Goal: Transaction & Acquisition: Subscribe to service/newsletter

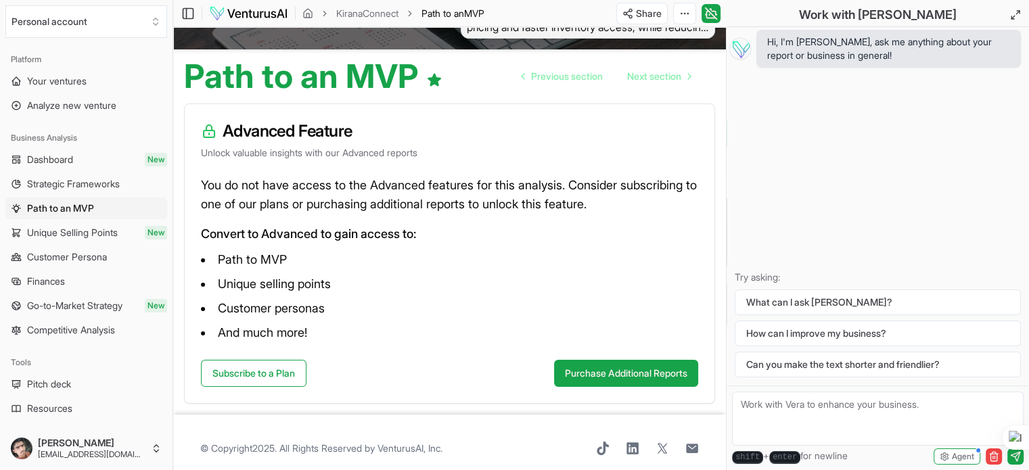
scroll to position [105, 0]
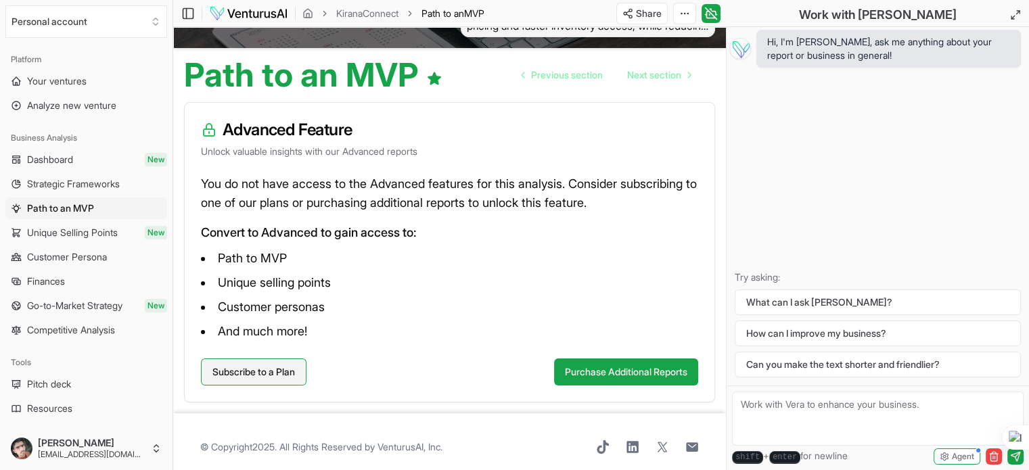
click at [273, 365] on link "Subscribe to a Plan" at bounding box center [254, 372] width 106 height 27
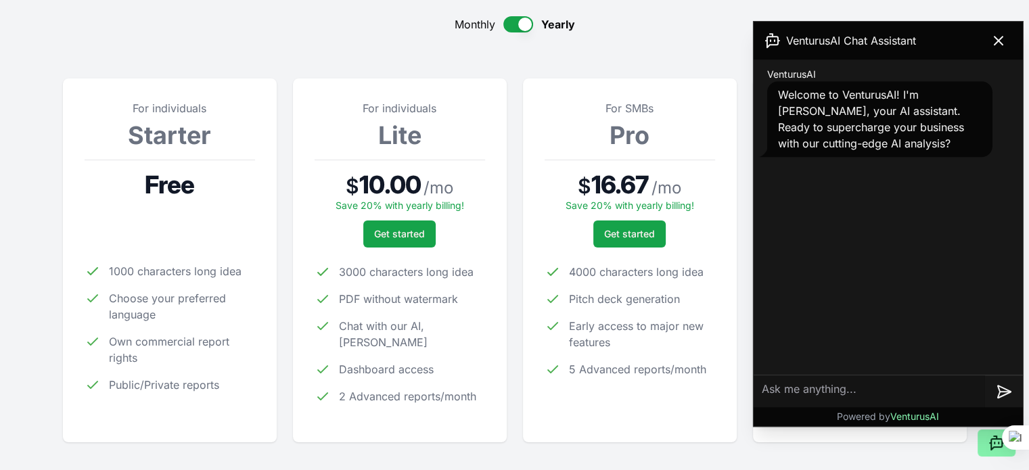
scroll to position [137, 0]
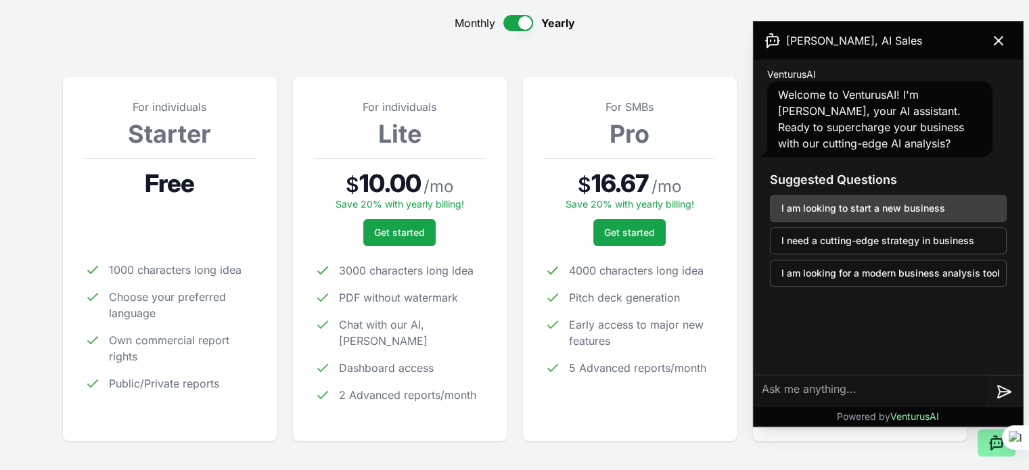
click at [926, 204] on button "I am looking to start a new business" at bounding box center [888, 208] width 237 height 27
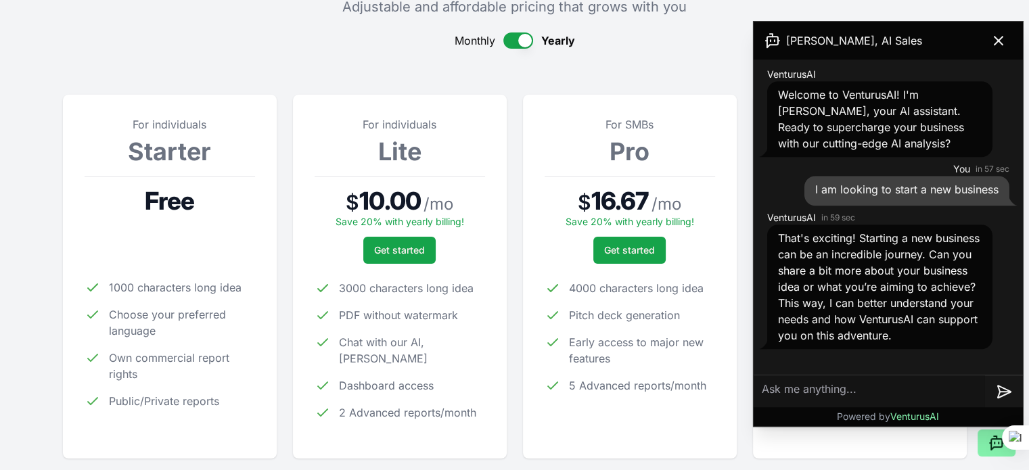
scroll to position [0, 0]
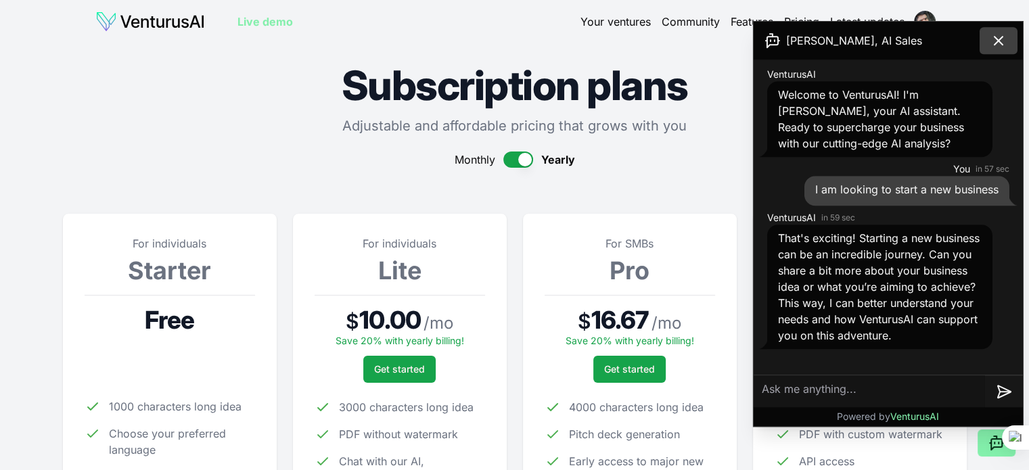
click at [1012, 39] on button at bounding box center [999, 40] width 38 height 27
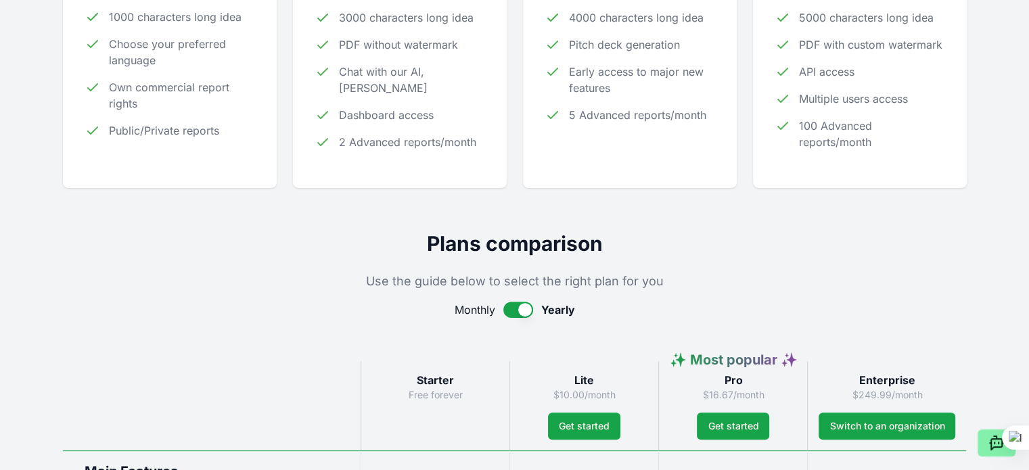
scroll to position [395, 0]
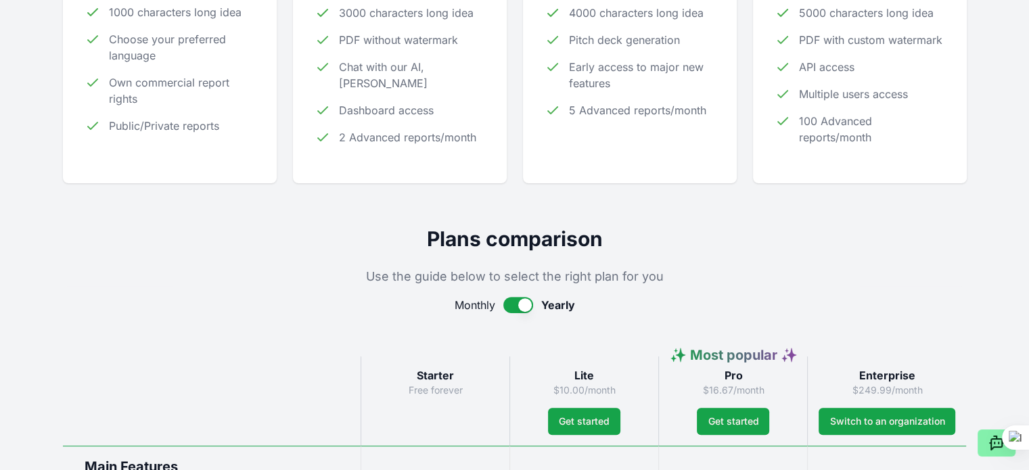
click at [533, 308] on div "Monthly Yearly" at bounding box center [515, 305] width 904 height 16
click at [521, 305] on button "button" at bounding box center [519, 305] width 30 height 16
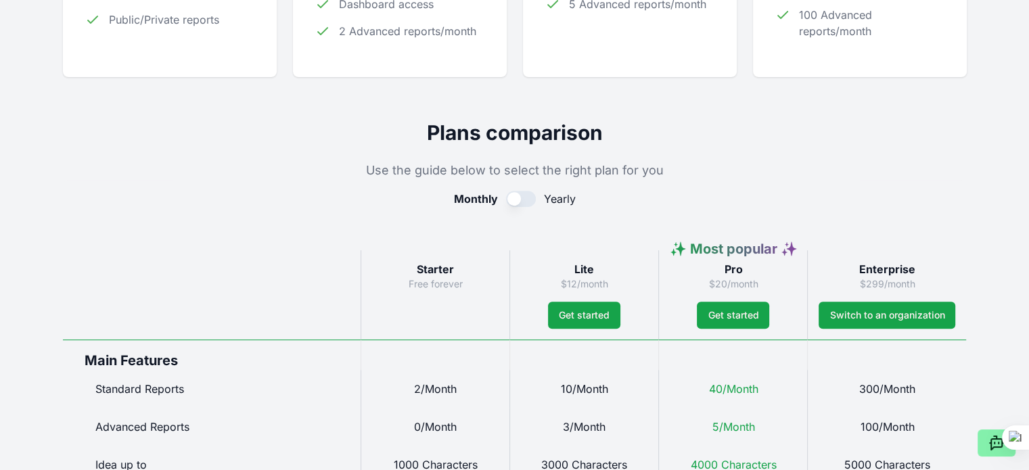
scroll to position [0, 0]
